Goal: Check status: Check status

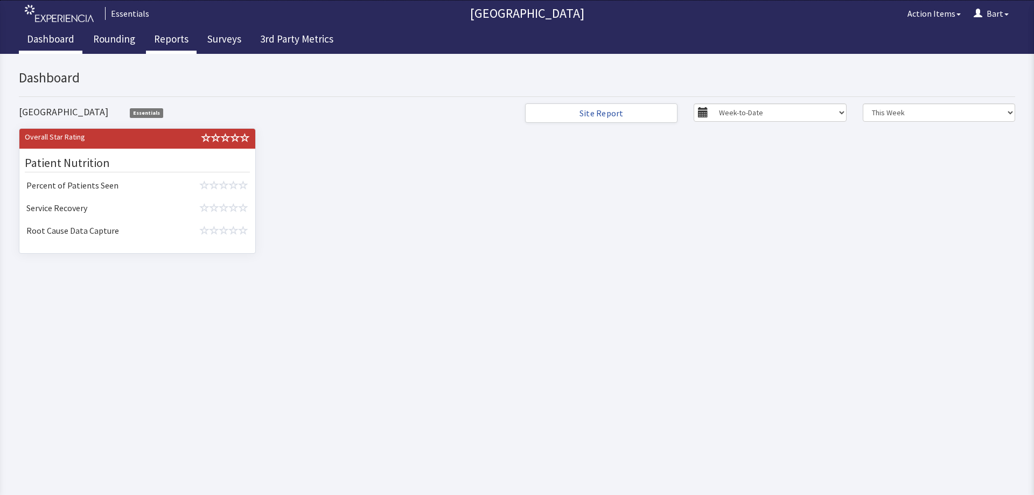
click at [179, 43] on link "Reports" at bounding box center [171, 40] width 51 height 27
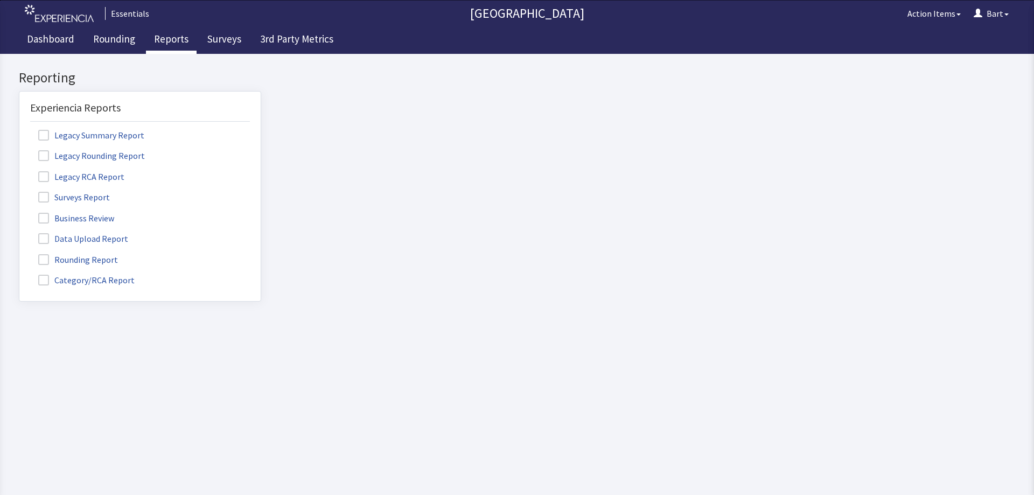
click at [44, 197] on span at bounding box center [43, 197] width 11 height 11
click at [19, 191] on input "Surveys Report" at bounding box center [19, 191] width 0 height 0
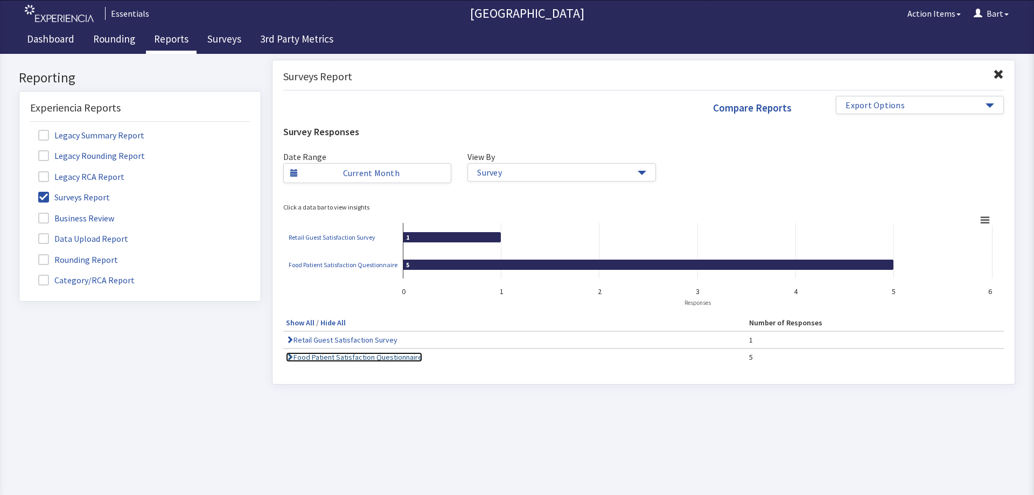
click at [339, 358] on link "Food Patient Satisfaction Questionnaire" at bounding box center [354, 357] width 136 height 10
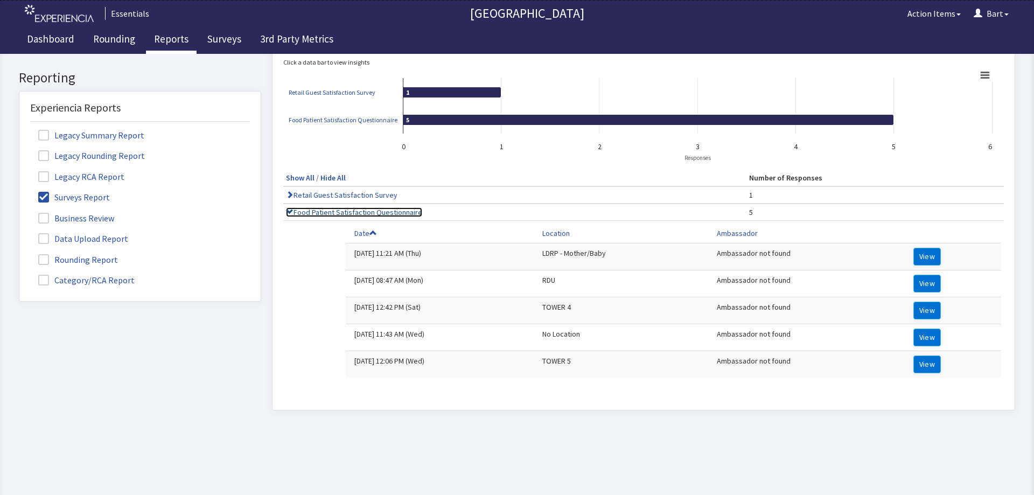
scroll to position [157, 0]
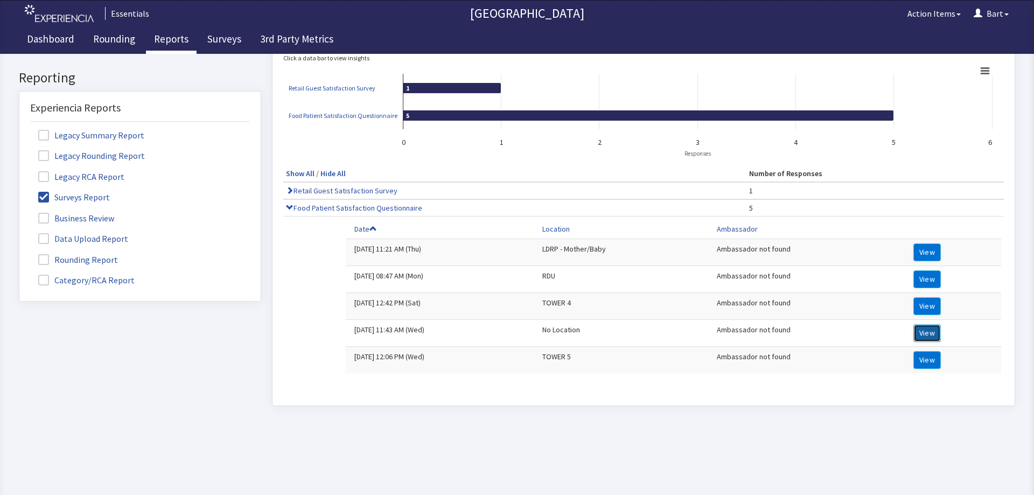
click at [925, 325] on button "View" at bounding box center [926, 333] width 27 height 18
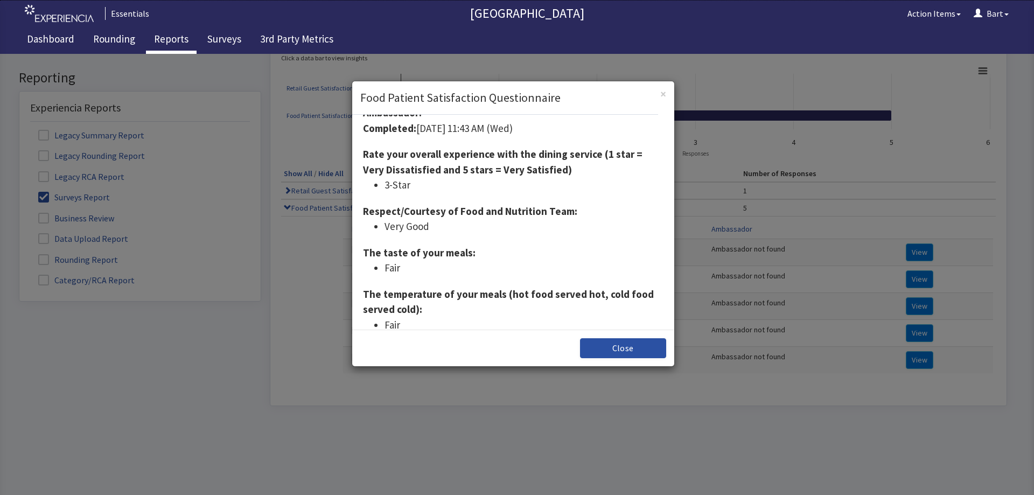
scroll to position [0, 0]
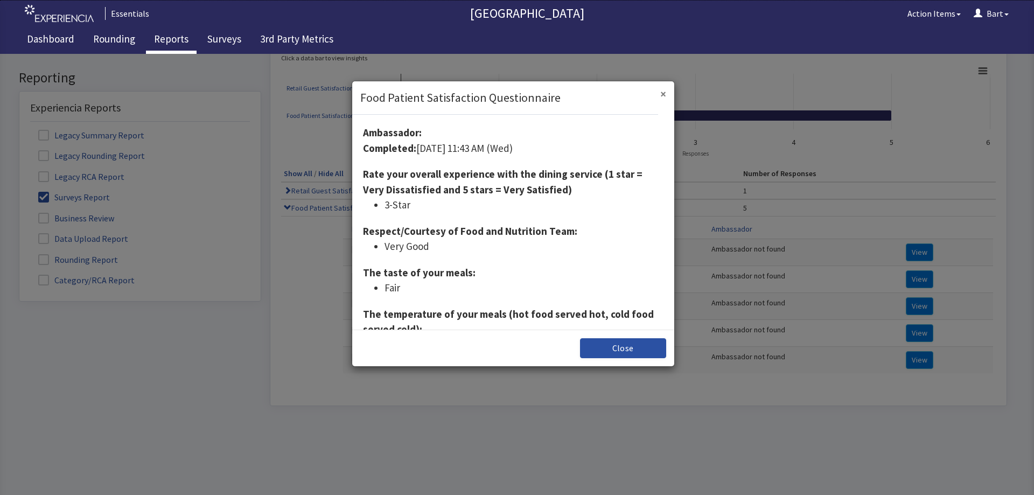
click at [665, 96] on span "×" at bounding box center [663, 94] width 6 height 15
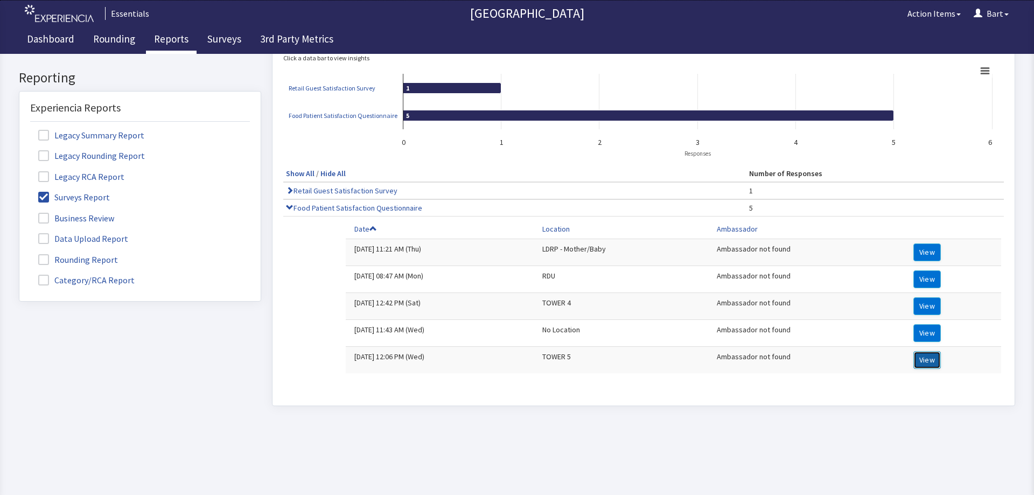
click at [921, 353] on button "View" at bounding box center [926, 360] width 27 height 18
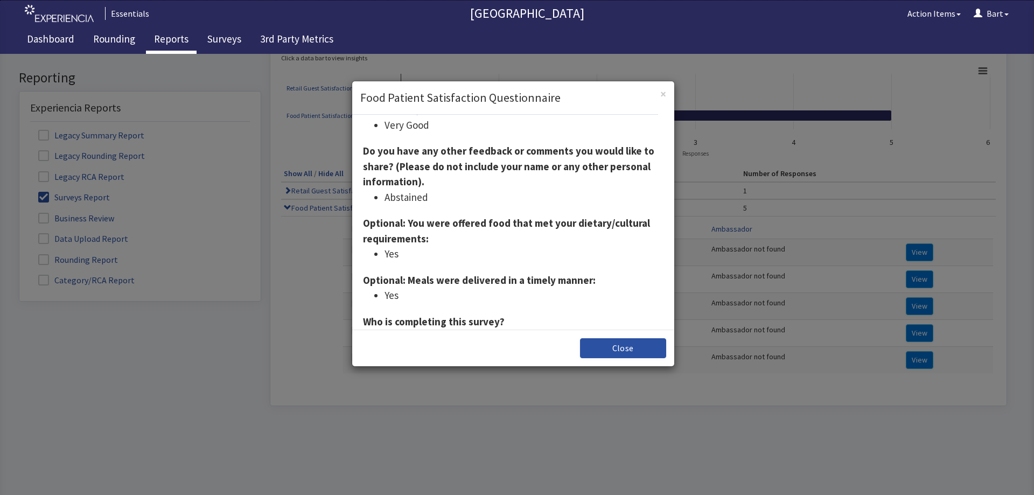
scroll to position [251, 0]
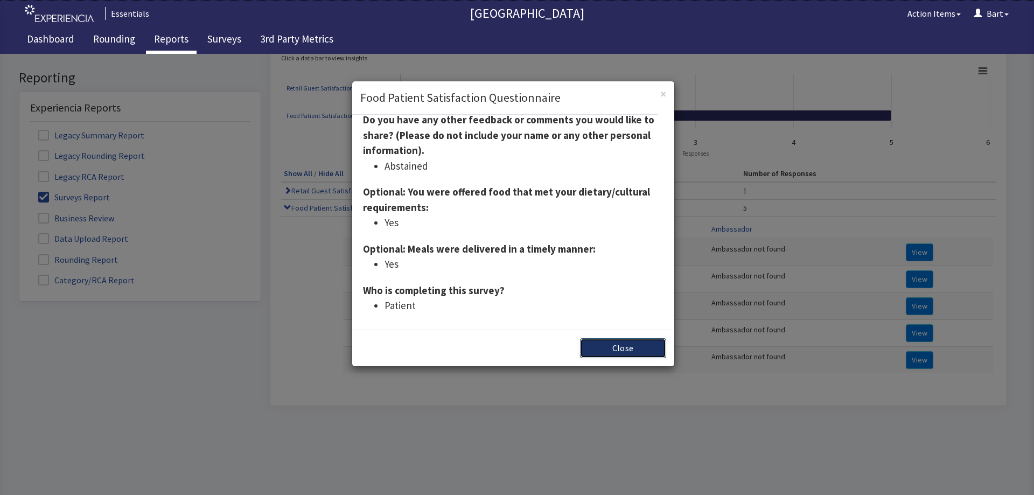
click at [627, 343] on button "Close" at bounding box center [623, 348] width 86 height 20
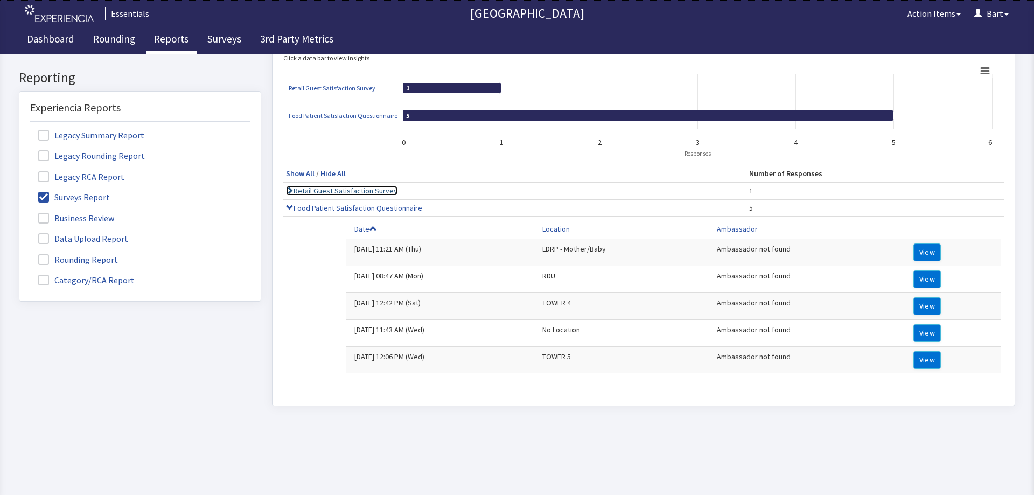
click at [317, 186] on link "Retail Guest Satisfaction Survey" at bounding box center [341, 191] width 111 height 10
